Goal: Task Accomplishment & Management: Use online tool/utility

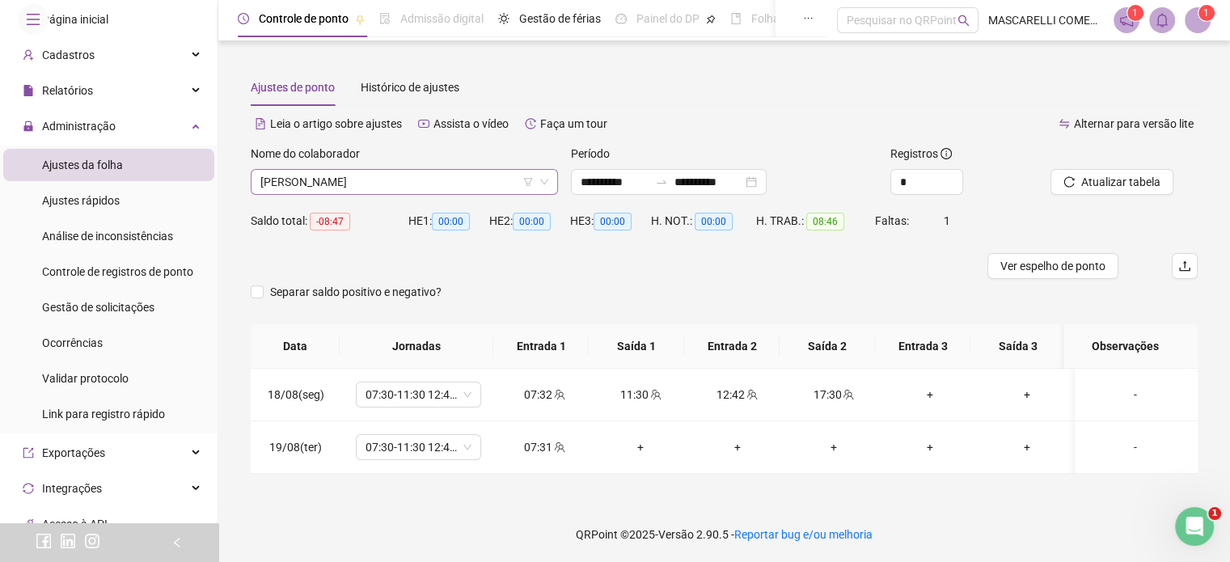
click at [394, 171] on span "[PERSON_NAME]" at bounding box center [404, 182] width 288 height 24
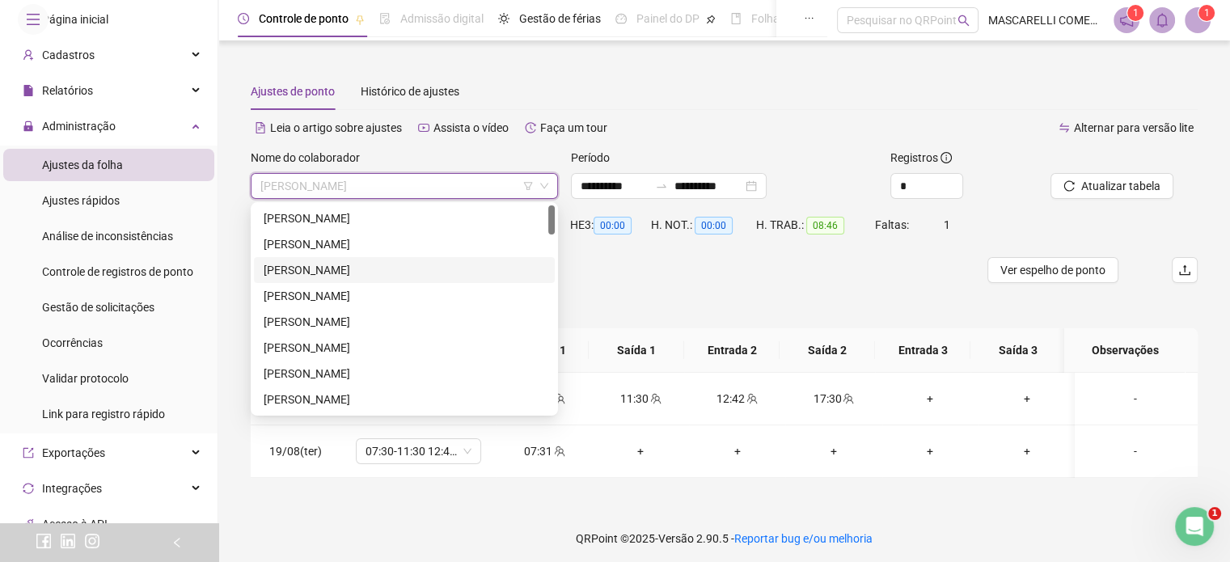
click at [317, 269] on div "[PERSON_NAME]" at bounding box center [404, 270] width 281 height 18
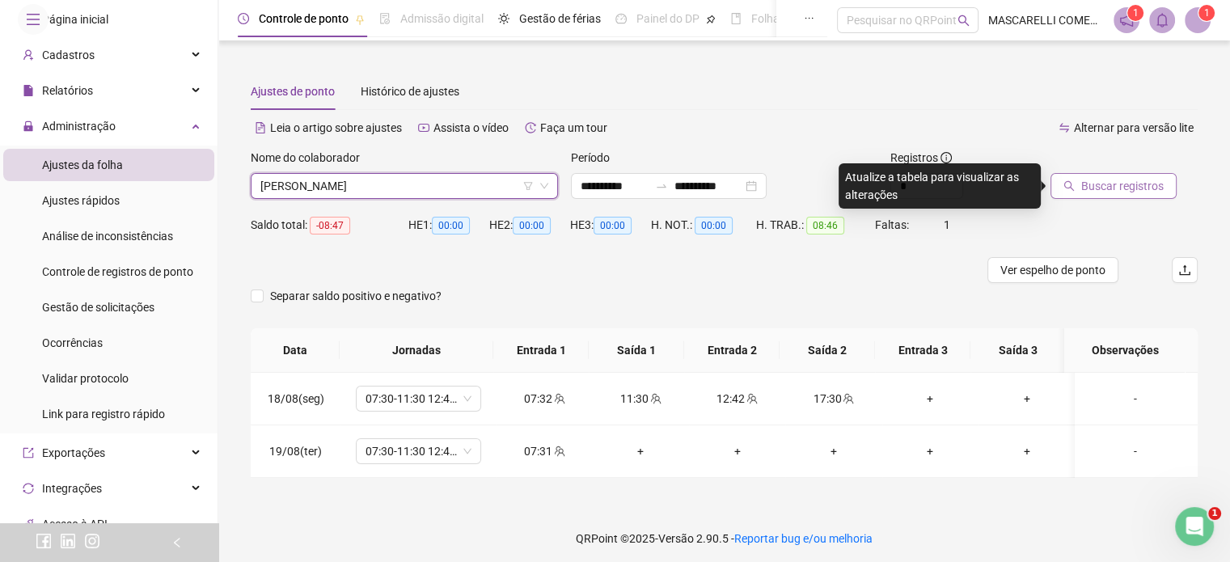
click at [1124, 180] on span "Buscar registros" at bounding box center [1122, 186] width 82 height 18
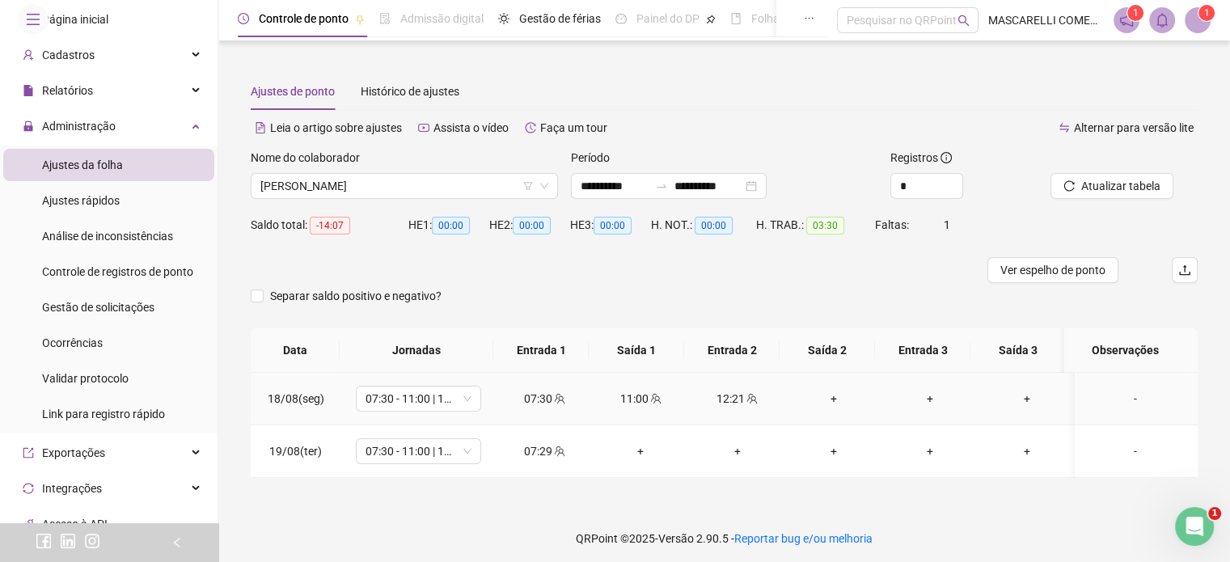
click at [822, 395] on div "+" at bounding box center [833, 399] width 70 height 18
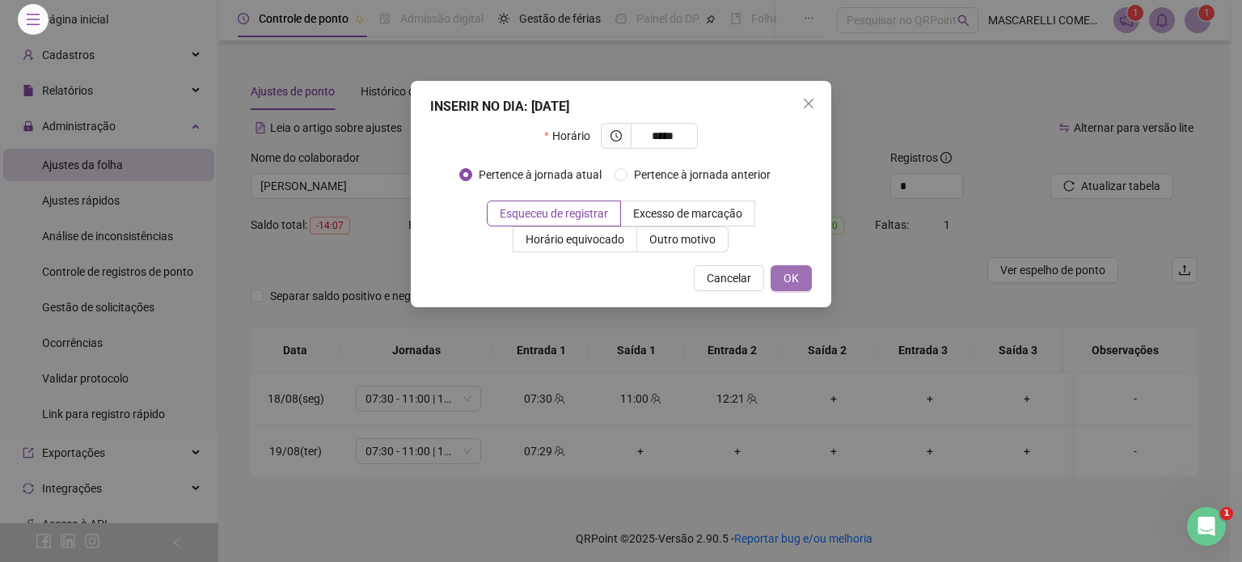
type input "*****"
click at [796, 278] on span "OK" at bounding box center [791, 278] width 15 height 18
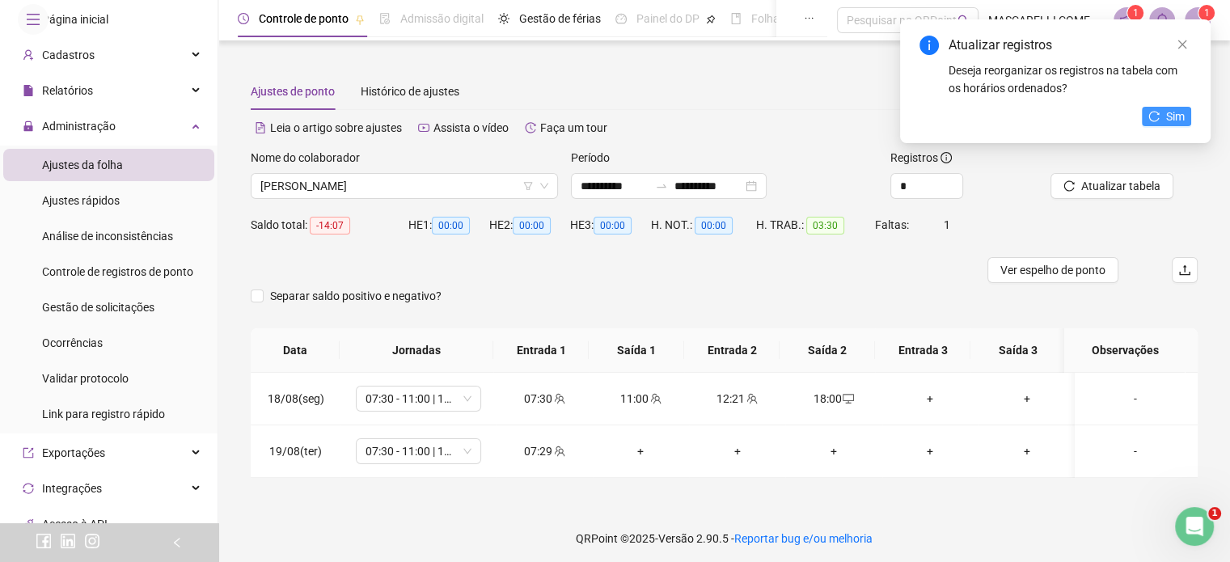
click at [1161, 111] on button "Sim" at bounding box center [1166, 116] width 49 height 19
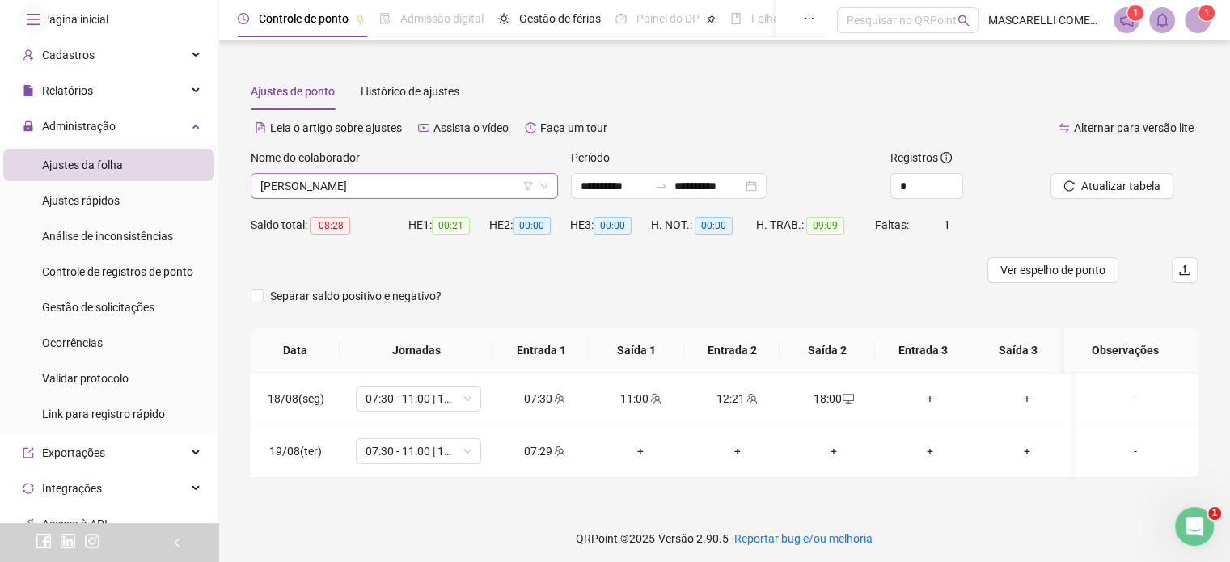
click at [353, 190] on span "[PERSON_NAME]" at bounding box center [404, 186] width 288 height 24
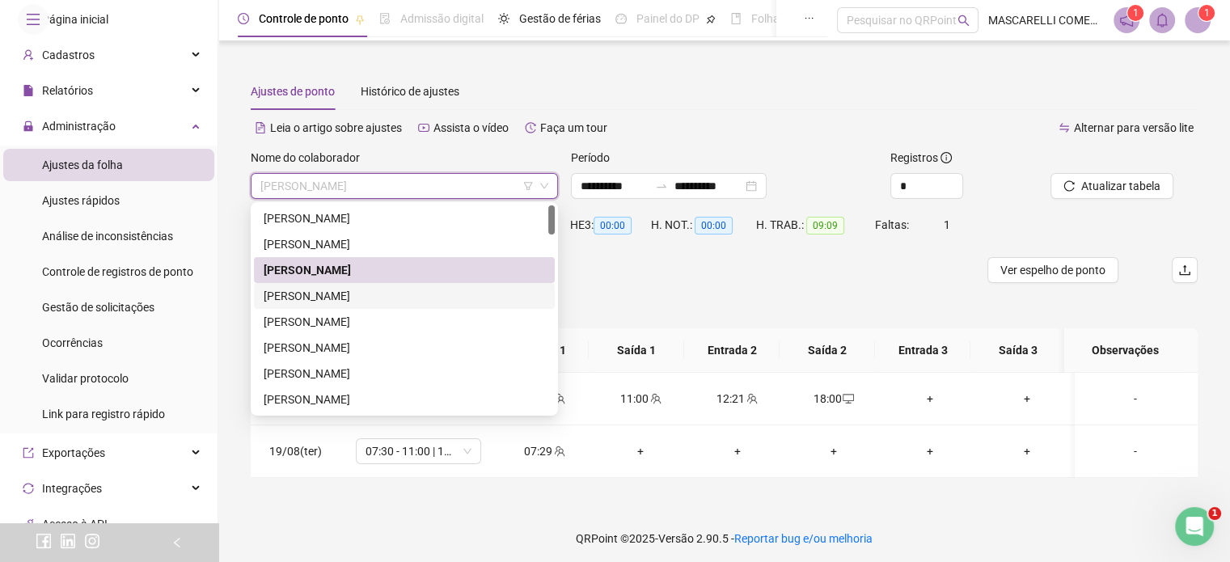
click at [339, 294] on div "[PERSON_NAME]" at bounding box center [404, 296] width 281 height 18
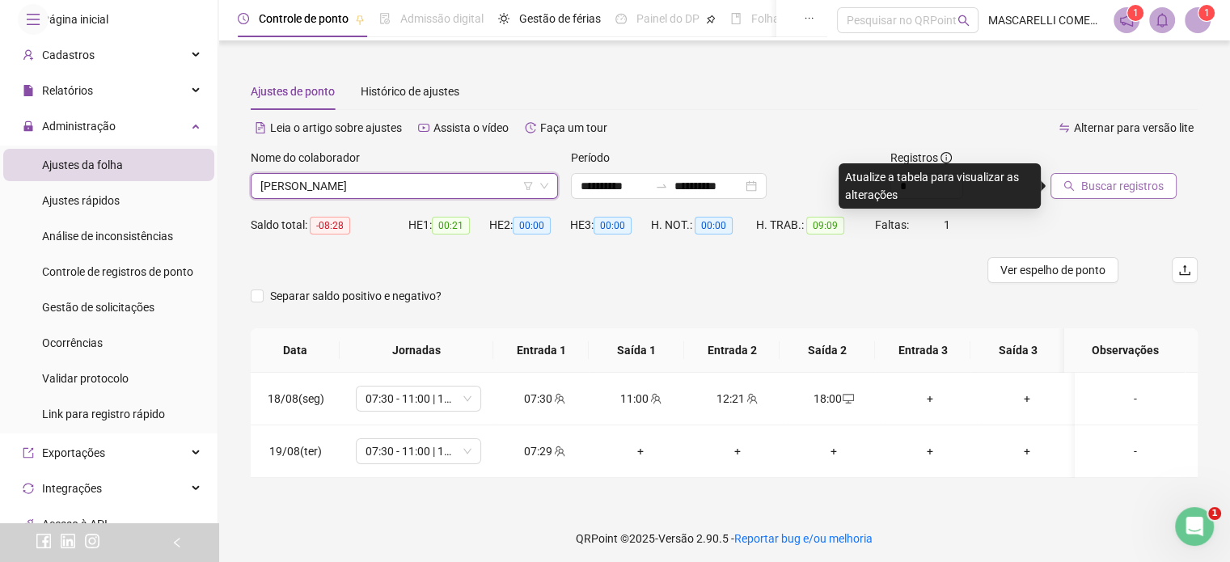
click at [1103, 187] on span "Buscar registros" at bounding box center [1122, 186] width 82 height 18
